Goal: Find specific page/section: Find specific page/section

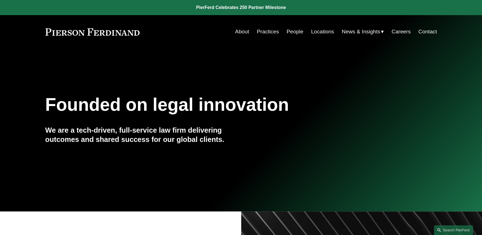
click at [291, 31] on link "People" at bounding box center [295, 31] width 17 height 11
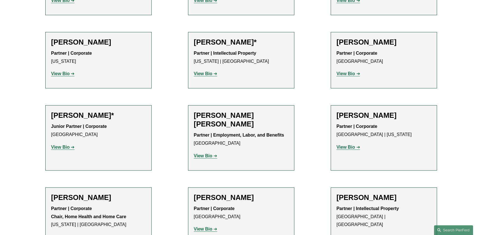
scroll to position [308, 0]
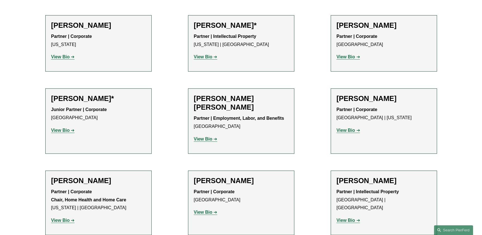
click at [347, 130] on strong "View Bio" at bounding box center [346, 130] width 18 height 5
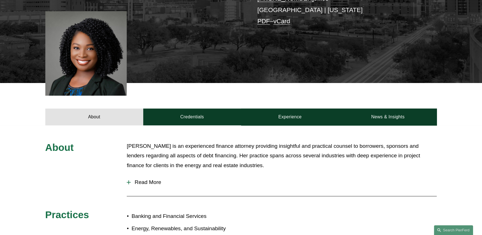
scroll to position [196, 0]
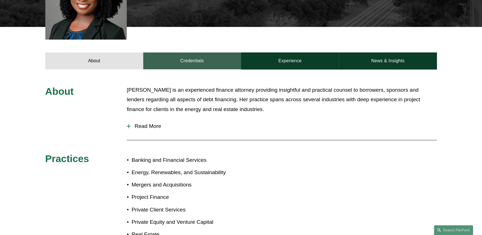
click at [193, 62] on link "Credentials" at bounding box center [192, 60] width 98 height 17
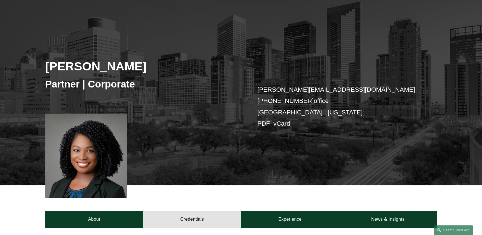
scroll to position [84, 0]
